Goal: Task Accomplishment & Management: Manage account settings

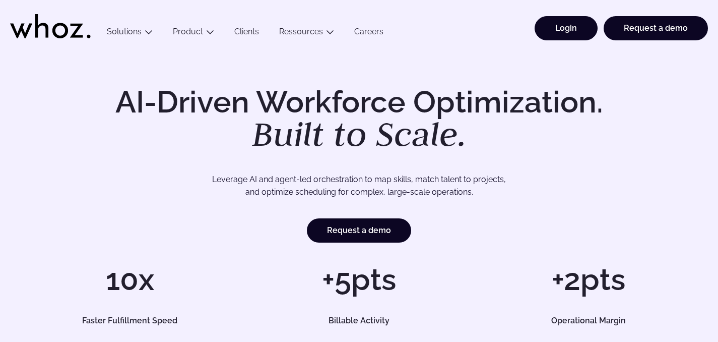
click at [563, 33] on link "Login" at bounding box center [565, 28] width 63 height 24
click at [570, 26] on link "Login" at bounding box center [565, 28] width 63 height 24
